Goal: Information Seeking & Learning: Learn about a topic

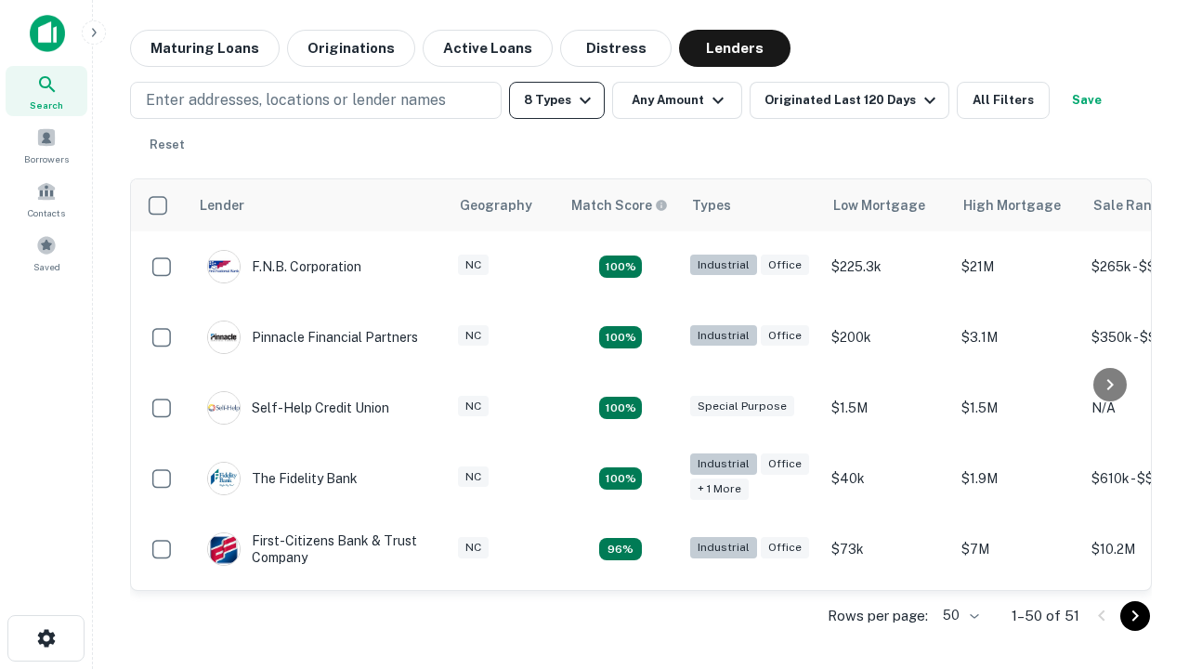
click at [556, 100] on button "8 Types" at bounding box center [557, 100] width 96 height 37
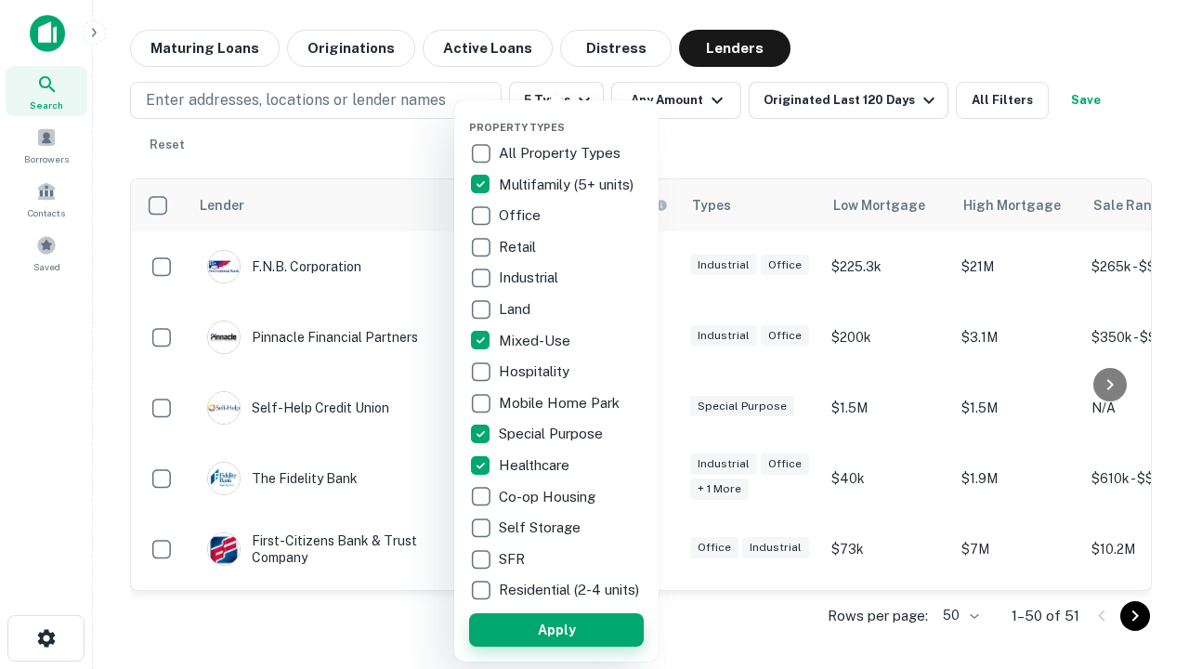
click at [556, 629] on button "Apply" at bounding box center [556, 629] width 175 height 33
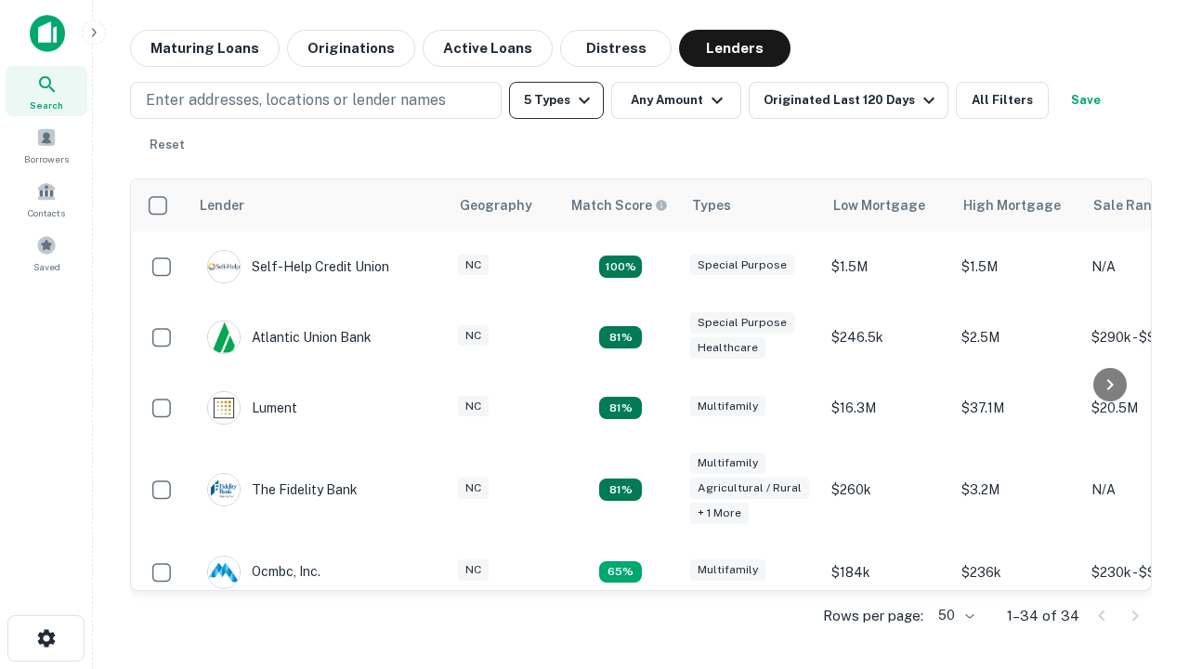
click at [556, 100] on button "5 Types" at bounding box center [556, 100] width 95 height 37
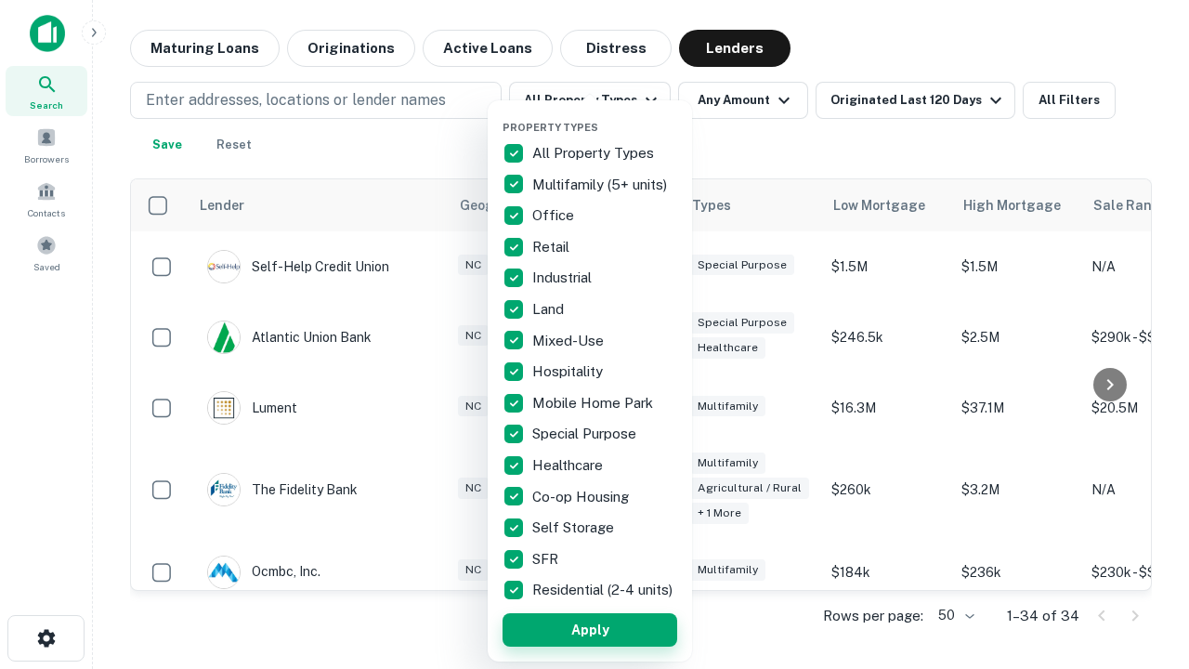
click at [590, 629] on button "Apply" at bounding box center [589, 629] width 175 height 33
